Goal: Information Seeking & Learning: Learn about a topic

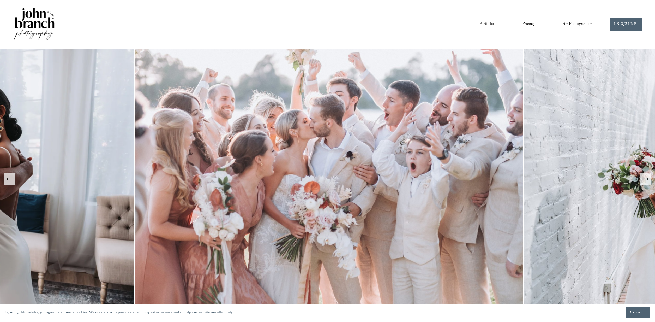
click at [488, 23] on link "Portfolio" at bounding box center [486, 24] width 15 height 9
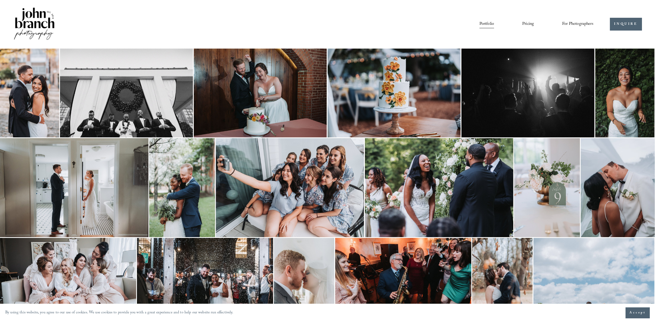
click at [537, 82] on img at bounding box center [527, 93] width 133 height 89
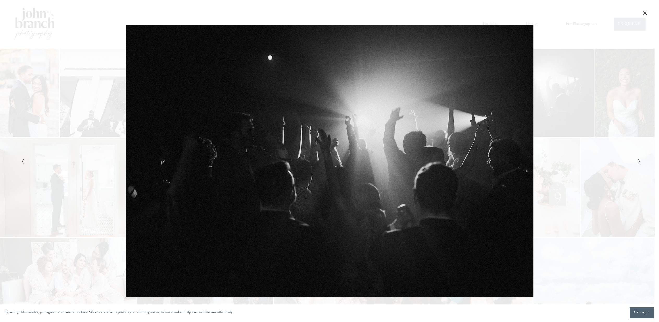
drag, startPoint x: 638, startPoint y: 313, endPoint x: 640, endPoint y: 306, distance: 7.0
click at [639, 313] on span "Accept" at bounding box center [641, 312] width 16 height 5
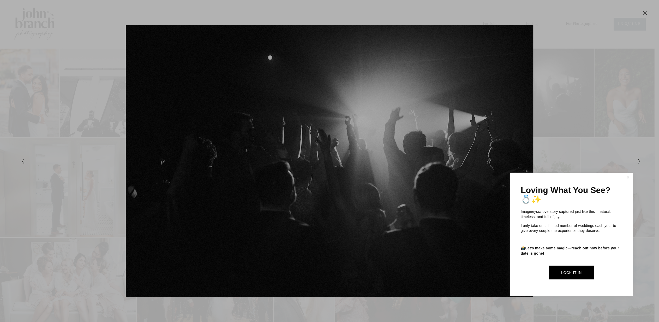
drag, startPoint x: 627, startPoint y: 178, endPoint x: 637, endPoint y: 176, distance: 9.8
click at [627, 178] on link "Close" at bounding box center [628, 177] width 8 height 8
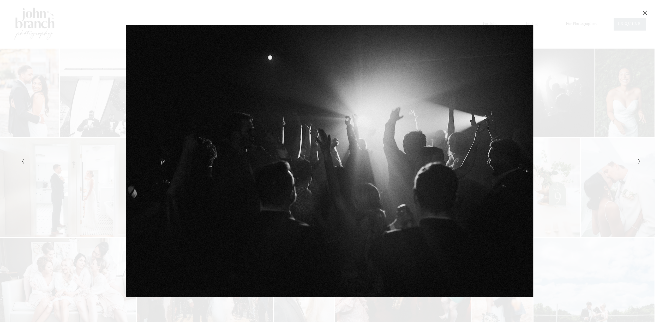
click at [517, 160] on div "Gallery" at bounding box center [484, 161] width 310 height 272
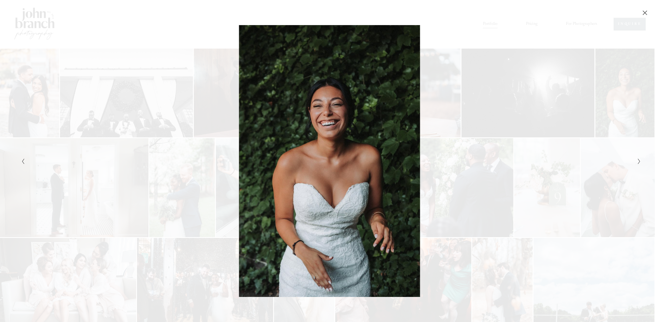
click at [639, 161] on icon "Next Slide" at bounding box center [638, 161] width 3 height 6
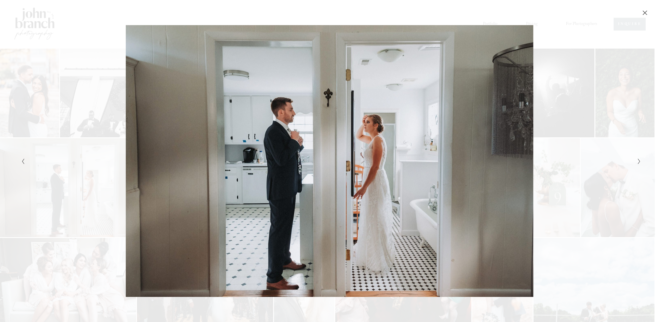
click at [640, 162] on icon "Next Slide" at bounding box center [638, 161] width 3 height 6
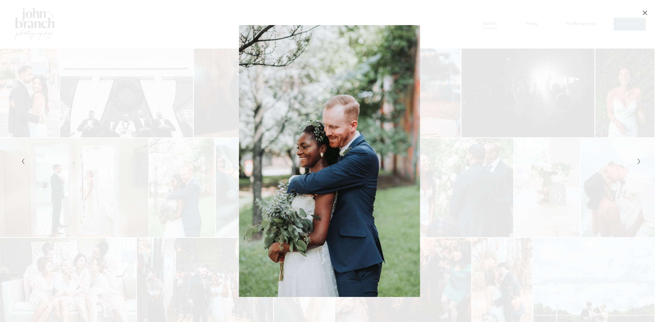
click at [640, 162] on icon "Next Slide" at bounding box center [638, 161] width 3 height 6
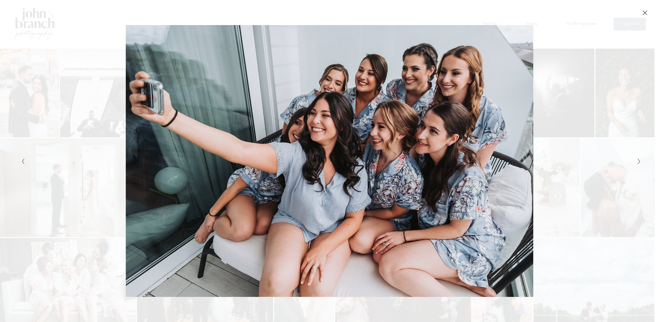
click at [641, 162] on icon "Next Slide" at bounding box center [638, 161] width 3 height 6
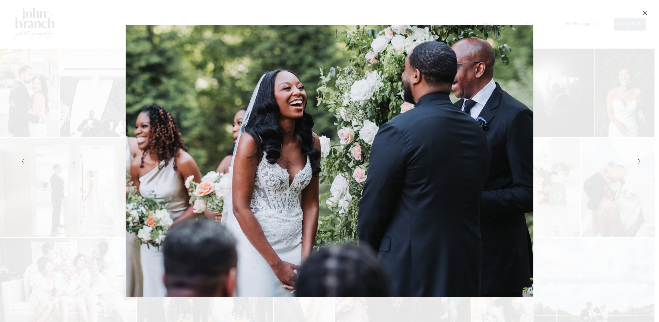
click at [640, 162] on icon "Next Slide" at bounding box center [638, 161] width 3 height 6
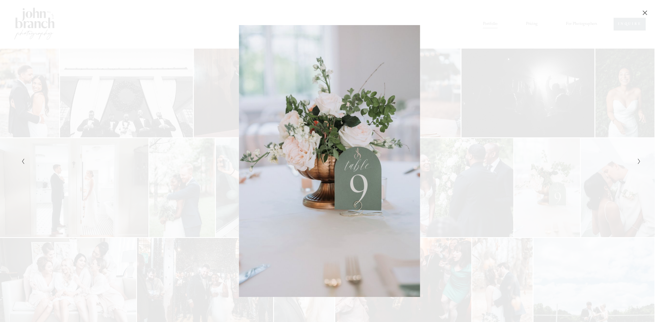
click at [641, 162] on icon "Next Slide" at bounding box center [638, 161] width 3 height 6
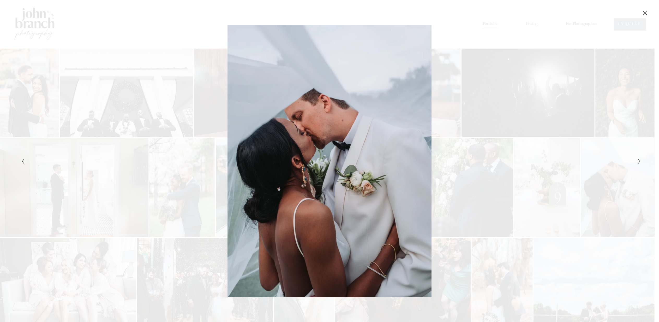
click at [641, 162] on div "Gallery" at bounding box center [329, 161] width 659 height 322
click at [366, 129] on div "Gallery" at bounding box center [484, 161] width 310 height 272
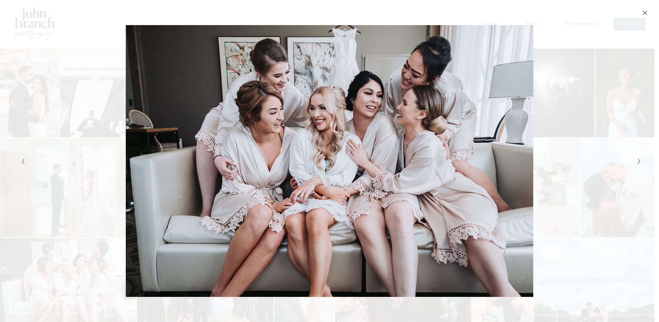
click at [643, 11] on icon "Close" at bounding box center [644, 12] width 5 height 5
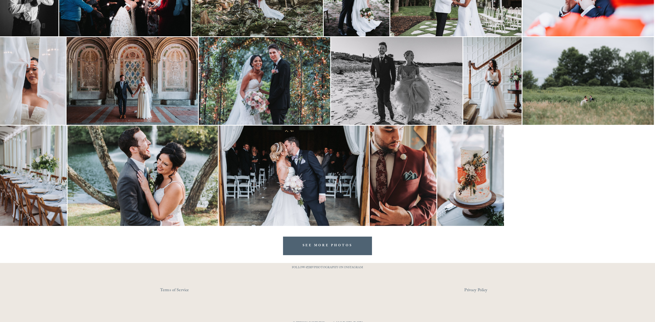
scroll to position [671, 0]
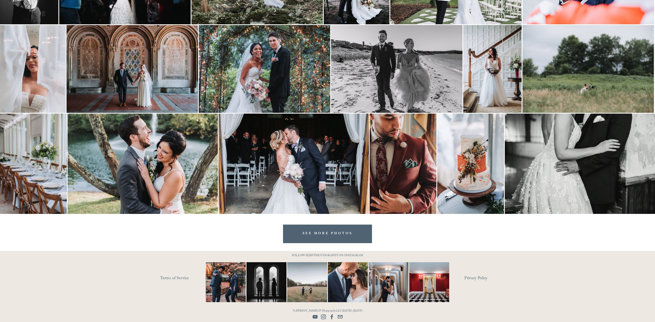
click at [228, 277] on img at bounding box center [225, 282] width 53 height 40
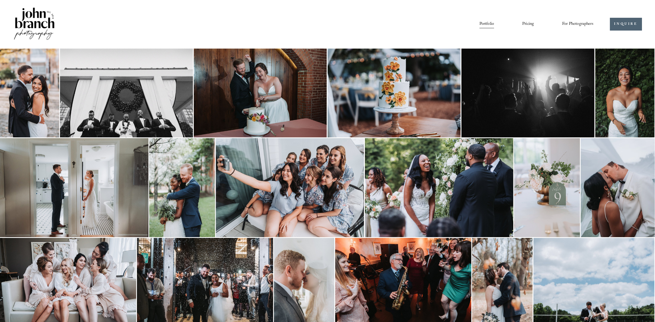
click at [528, 25] on link "Pricing" at bounding box center [528, 24] width 12 height 9
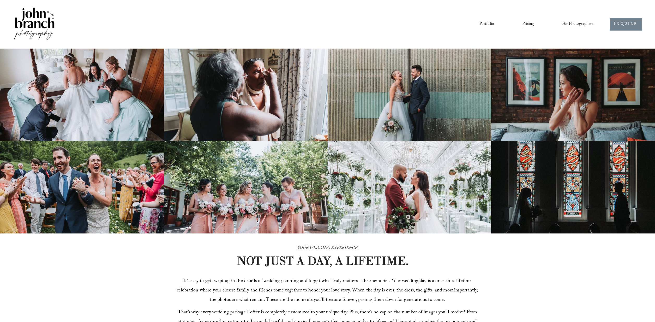
click at [627, 24] on link "INQUIRE" at bounding box center [626, 24] width 32 height 13
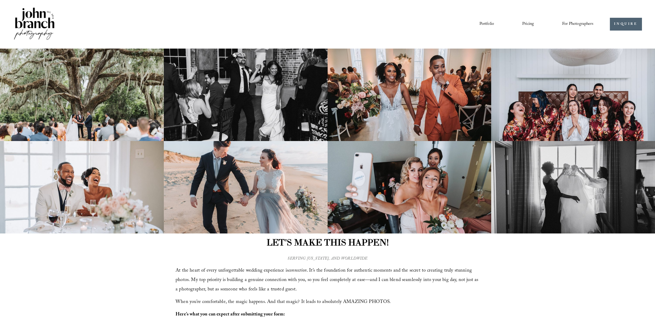
click at [0, 0] on span "Presets" at bounding box center [0, 0] width 0 height 0
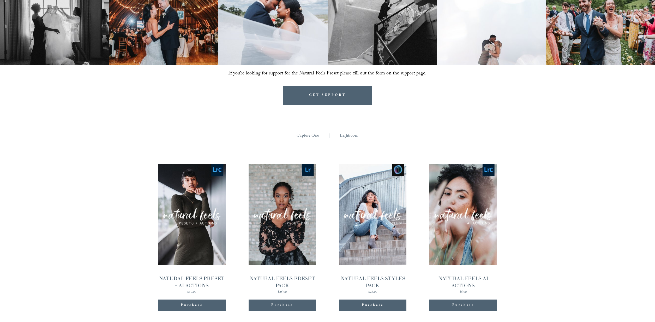
scroll to position [496, 0]
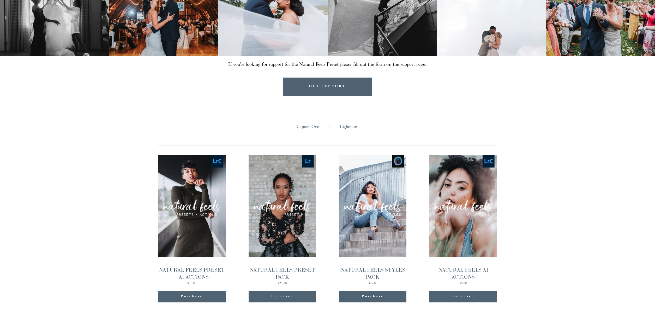
click at [308, 126] on link "Capture One" at bounding box center [308, 127] width 22 height 8
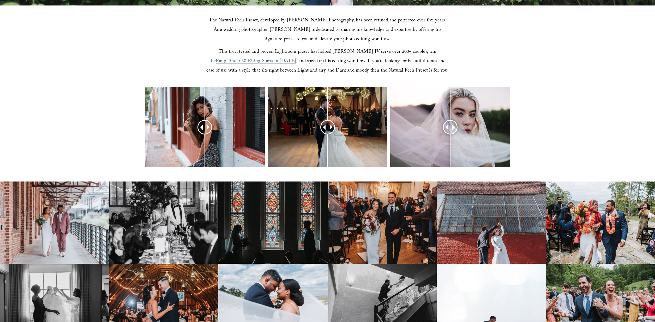
scroll to position [206, 0]
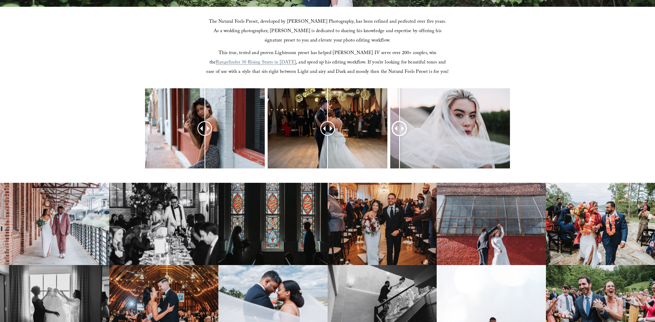
drag, startPoint x: 454, startPoint y: 127, endPoint x: 409, endPoint y: 128, distance: 44.9
click at [397, 135] on div at bounding box center [399, 128] width 13 height 13
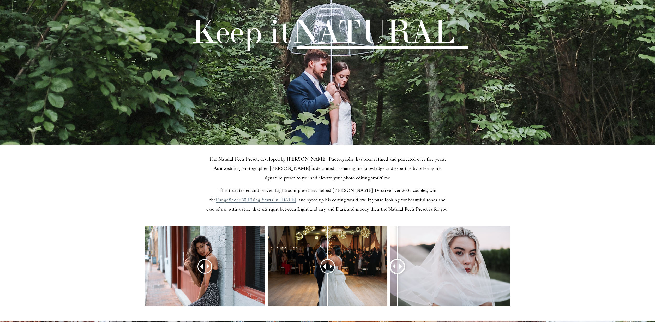
scroll to position [0, 0]
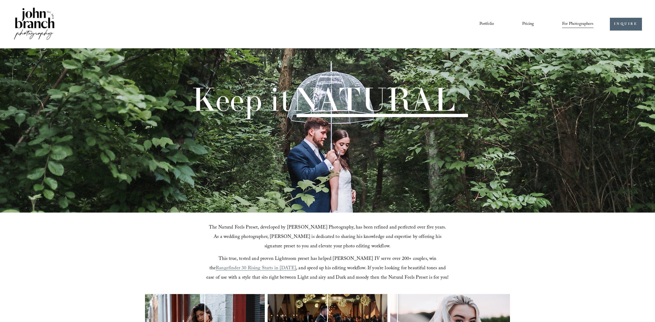
click at [0, 0] on span "Education" at bounding box center [0, 0] width 0 height 0
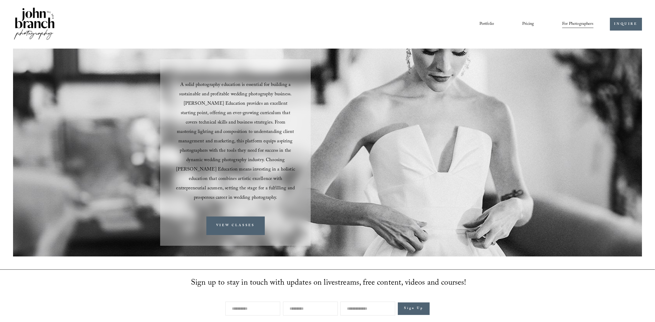
click at [0, 0] on link "Courses" at bounding box center [0, 0] width 0 height 0
click at [0, 0] on link "Blog" at bounding box center [0, 0] width 0 height 0
